Goal: Task Accomplishment & Management: Use online tool/utility

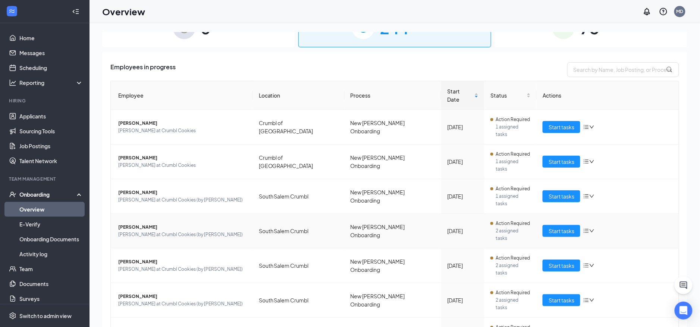
scroll to position [94, 0]
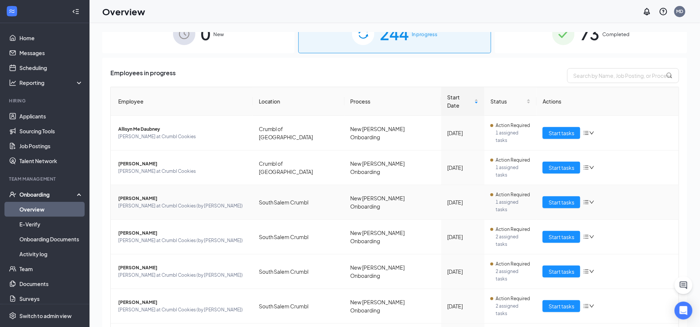
scroll to position [86, 0]
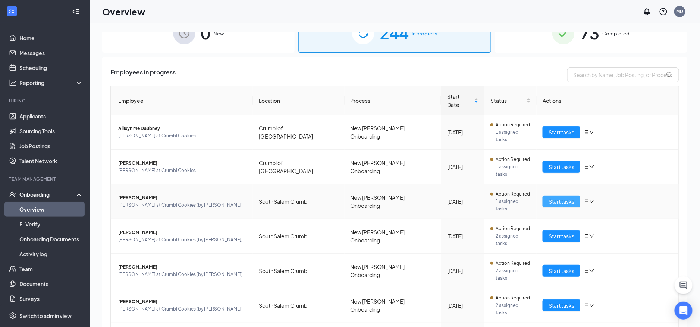
click at [557, 198] on span "Start tasks" at bounding box center [561, 202] width 26 height 8
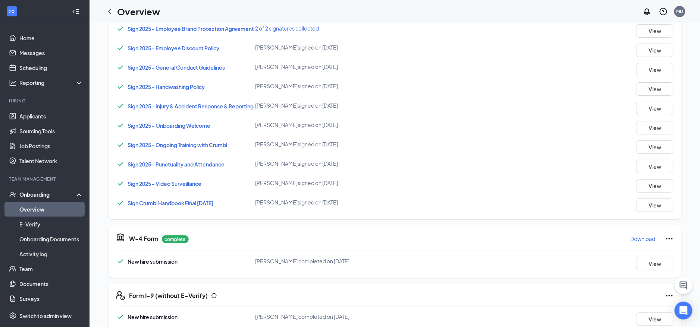
scroll to position [260, 0]
click at [657, 209] on button "View" at bounding box center [654, 205] width 37 height 13
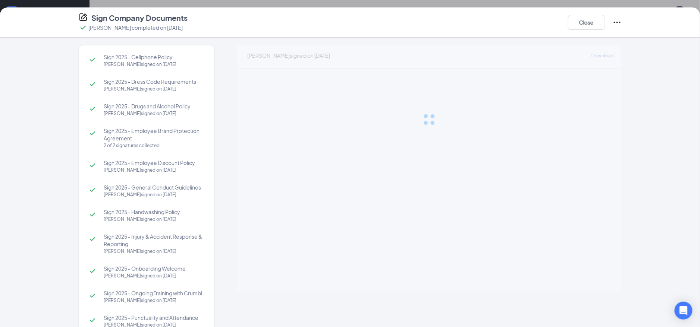
scroll to position [0, 0]
click at [589, 19] on button "Close" at bounding box center [586, 22] width 37 height 15
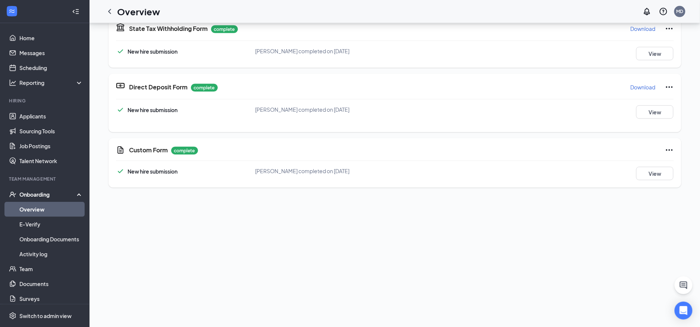
scroll to position [185, 0]
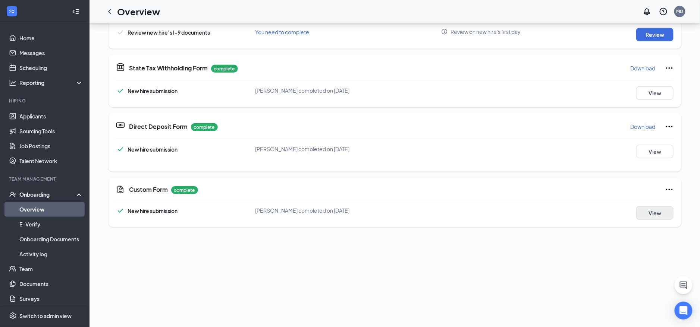
click at [644, 218] on button "View" at bounding box center [654, 212] width 37 height 13
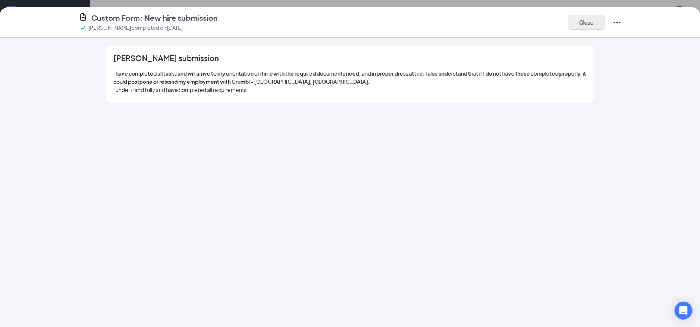
click at [585, 16] on button "Close" at bounding box center [586, 22] width 37 height 15
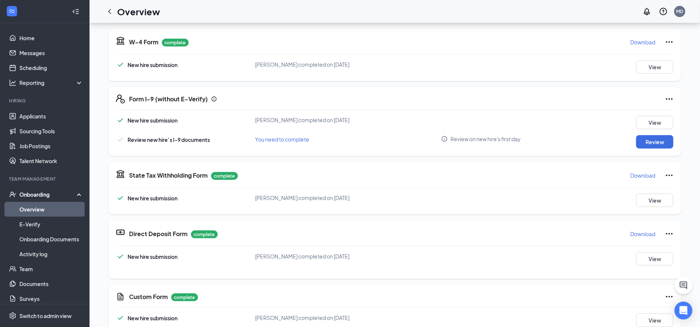
scroll to position [272, 0]
click at [108, 11] on icon "ChevronLeft" at bounding box center [109, 11] width 3 height 5
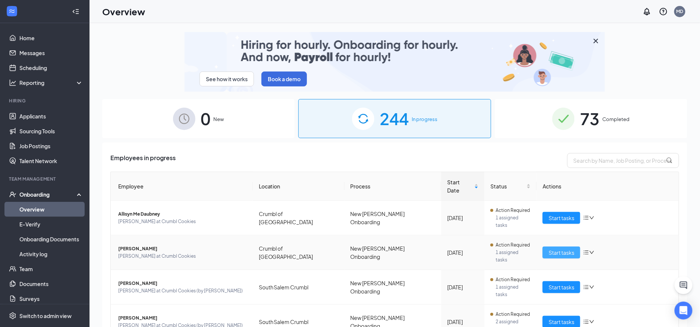
click at [562, 249] on span "Start tasks" at bounding box center [561, 253] width 26 height 8
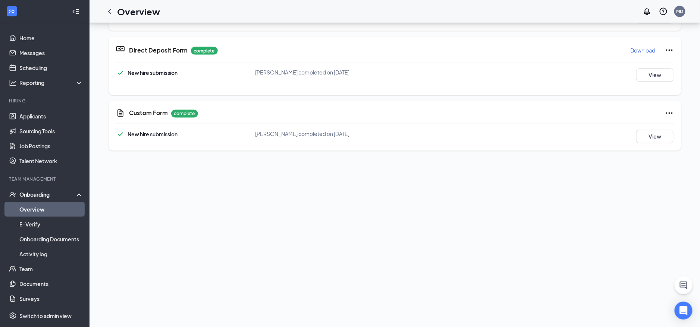
scroll to position [477, 0]
click at [652, 136] on button "View" at bounding box center [654, 136] width 37 height 13
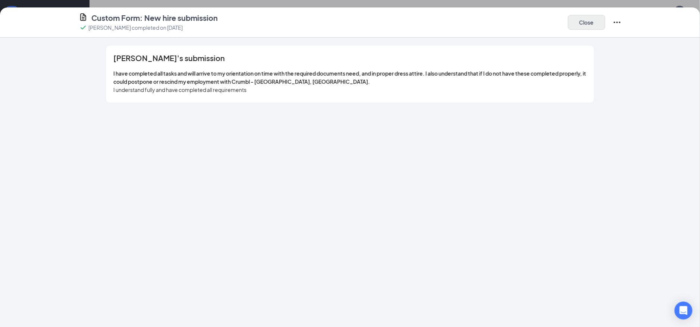
click at [582, 19] on button "Close" at bounding box center [586, 22] width 37 height 15
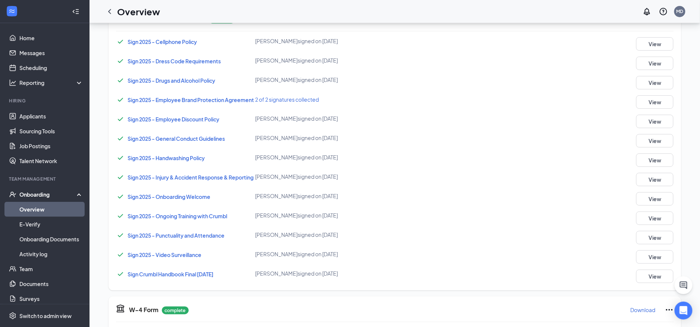
scroll to position [165, 0]
click at [182, 201] on span "Sign 2025 - Onboarding Welcome" at bounding box center [169, 197] width 83 height 7
click at [656, 205] on button "View" at bounding box center [654, 199] width 37 height 13
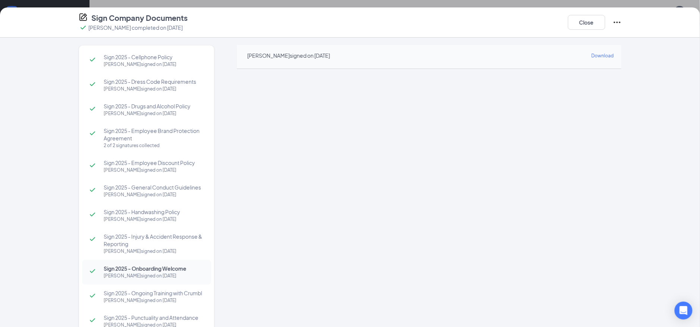
click at [605, 58] on link "Download" at bounding box center [602, 55] width 22 height 9
